Goal: Check status: Check status

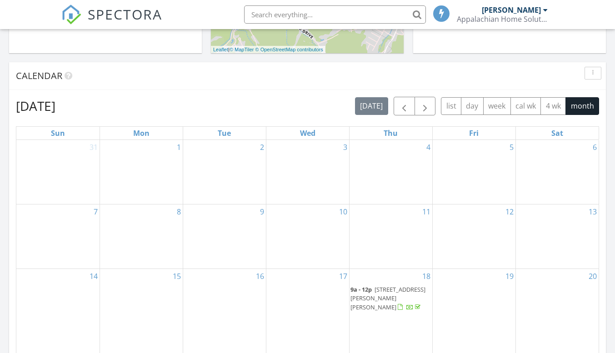
scroll to position [842, 629]
click at [404, 109] on span "button" at bounding box center [404, 106] width 11 height 11
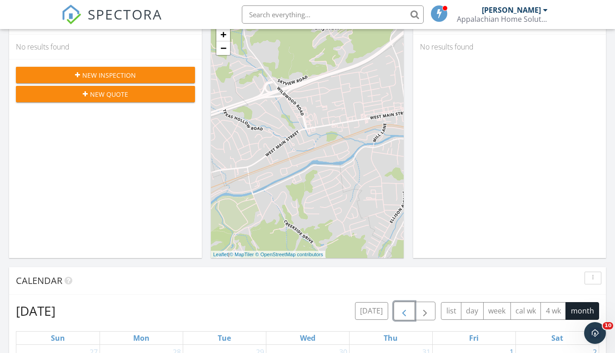
scroll to position [0, 0]
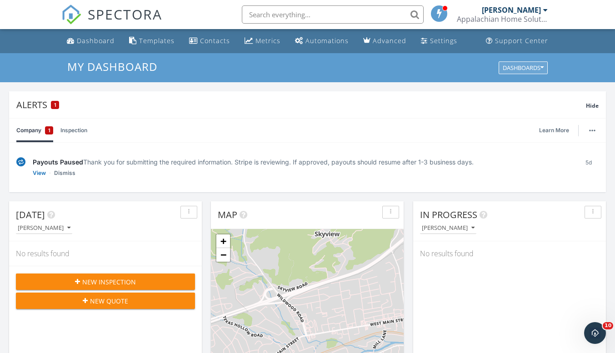
click at [529, 71] on div "Dashboards" at bounding box center [523, 68] width 41 height 6
click at [544, 10] on div at bounding box center [546, 9] width 5 height 7
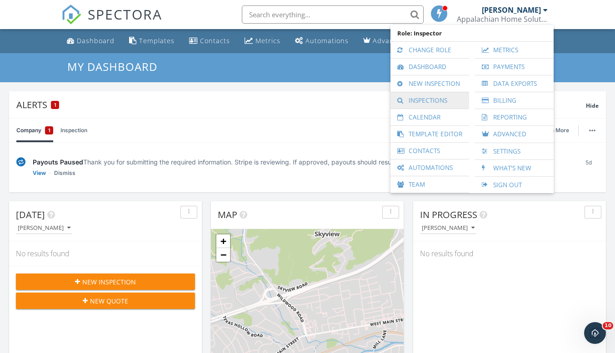
click at [431, 98] on link "Inspections" at bounding box center [430, 100] width 70 height 16
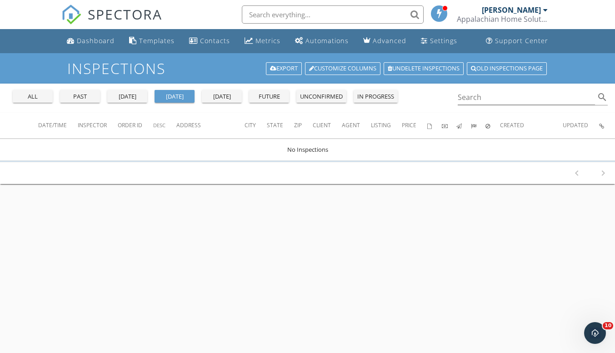
click at [91, 94] on div "past" at bounding box center [80, 96] width 33 height 9
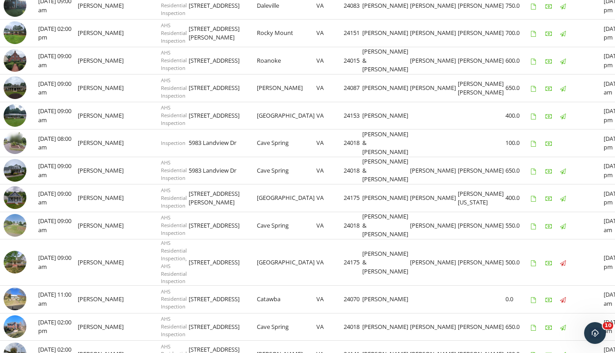
scroll to position [203, 0]
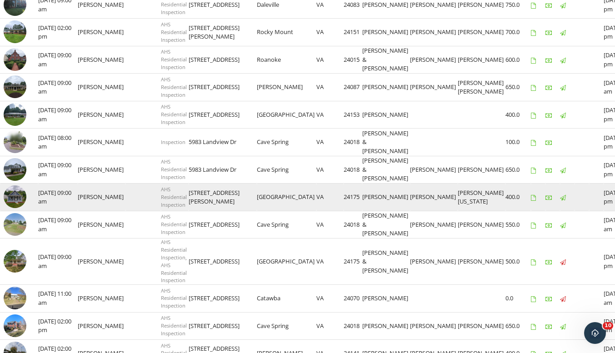
click at [19, 208] on img at bounding box center [15, 197] width 23 height 23
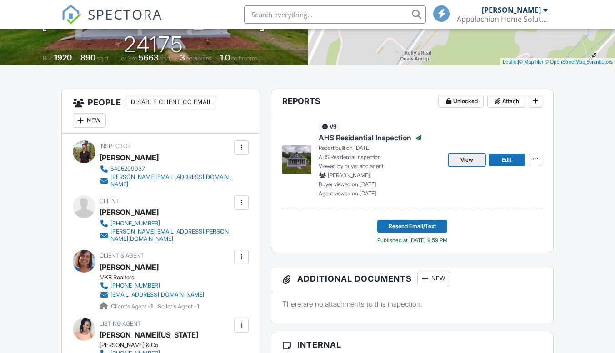
click at [473, 160] on span "View" at bounding box center [467, 160] width 13 height 9
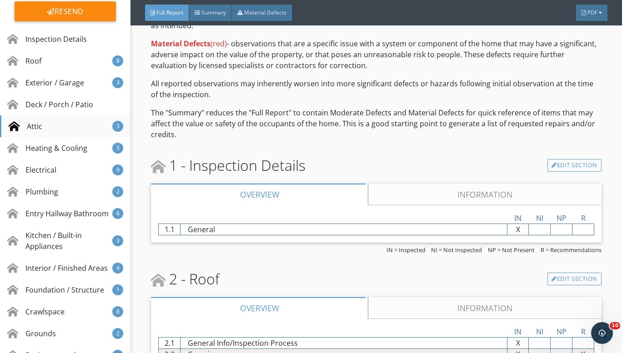
scroll to position [281, 0]
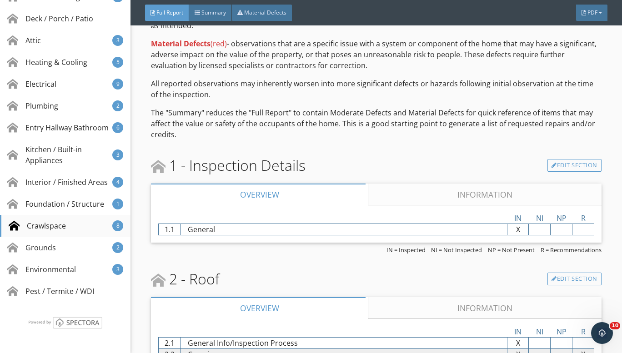
click at [73, 230] on div "Crawlspace 8" at bounding box center [65, 226] width 131 height 22
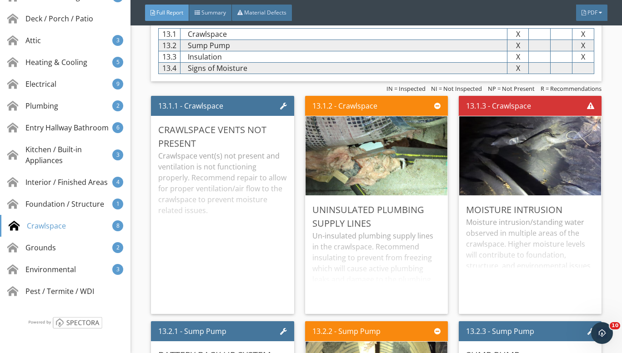
scroll to position [6413, 0]
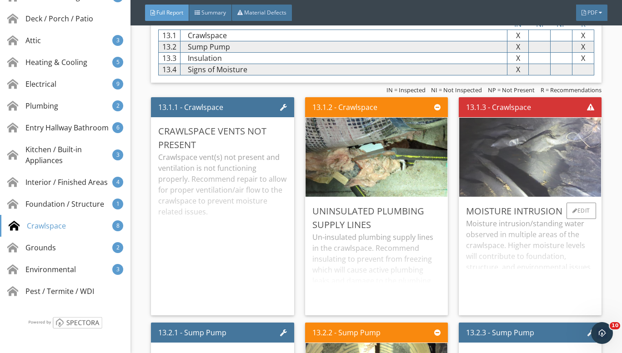
click at [511, 166] on img at bounding box center [530, 158] width 263 height 198
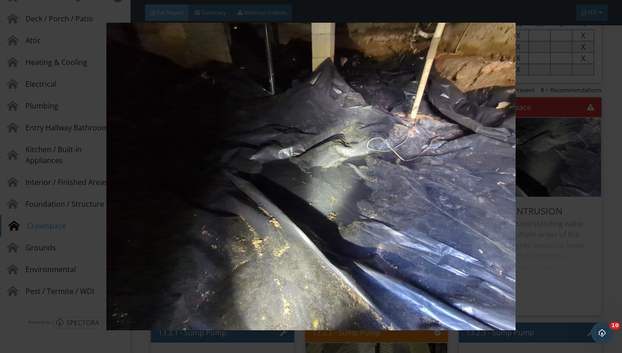
click at [611, 123] on div at bounding box center [311, 176] width 622 height 353
